Goal: Navigation & Orientation: Find specific page/section

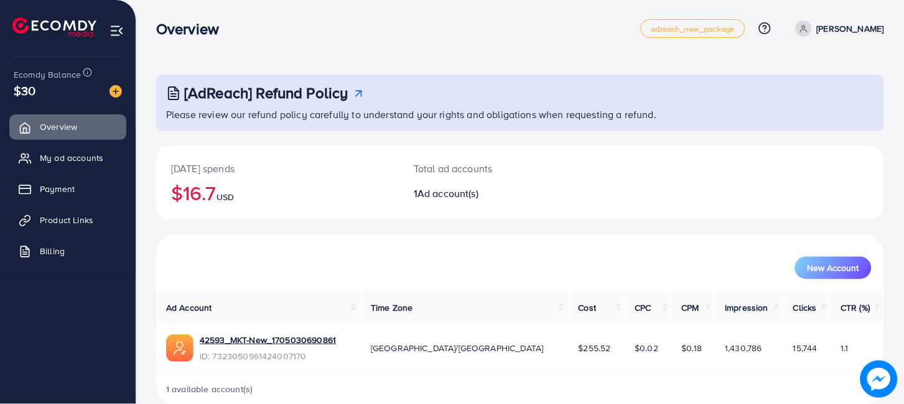
scroll to position [23, 0]
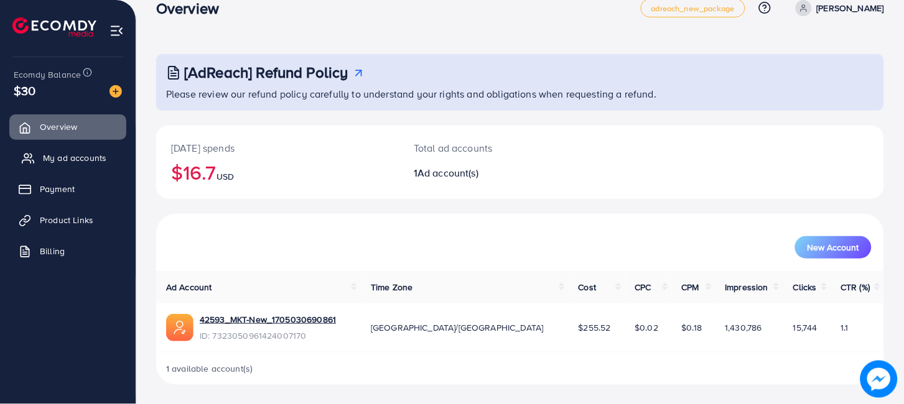
click at [81, 154] on span "My ad accounts" at bounding box center [74, 158] width 63 height 12
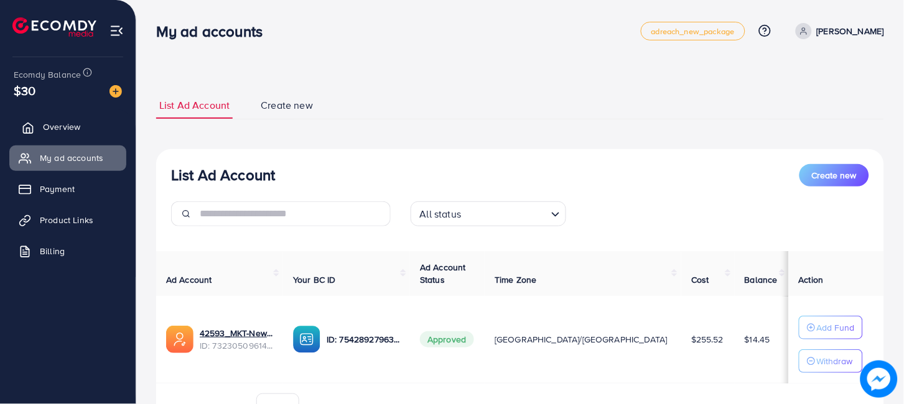
click at [65, 130] on span "Overview" at bounding box center [61, 127] width 37 height 12
